Goal: Task Accomplishment & Management: Use online tool/utility

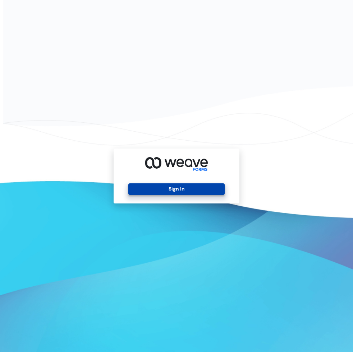
click at [200, 186] on button "Sign In" at bounding box center [176, 188] width 96 height 11
click at [148, 190] on button "Sign In" at bounding box center [176, 188] width 96 height 11
